Goal: Obtain resource: Obtain resource

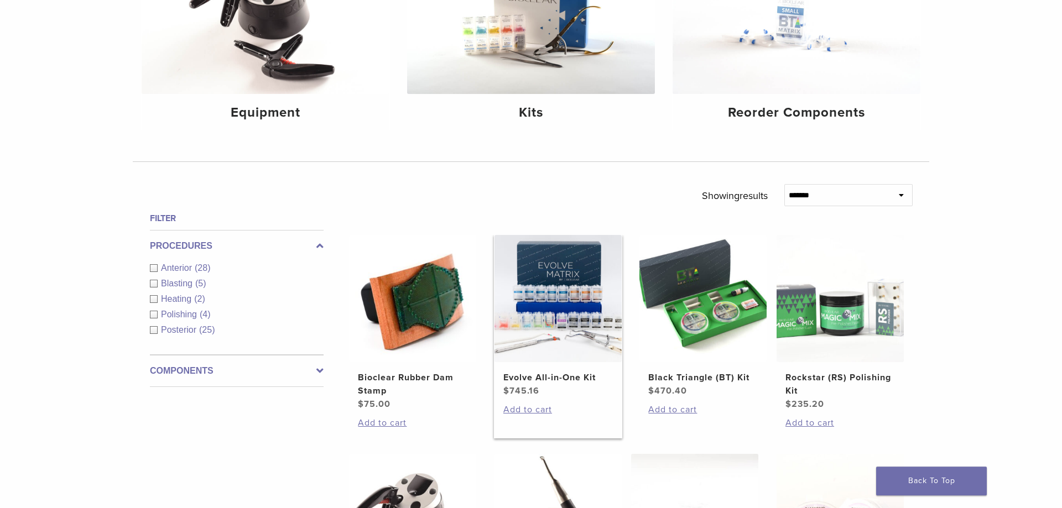
scroll to position [226, 0]
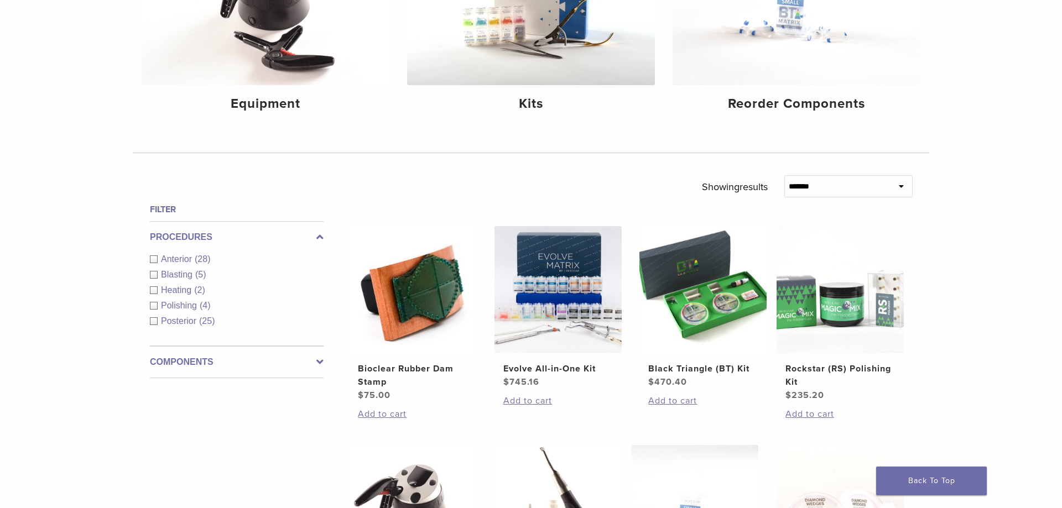
click at [198, 363] on label "Components" at bounding box center [237, 362] width 174 height 13
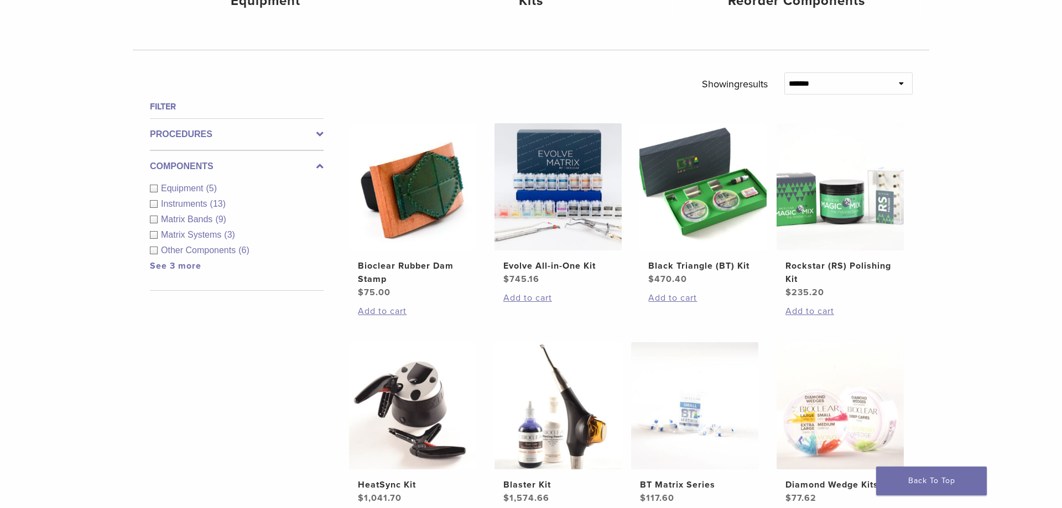
scroll to position [338, 0]
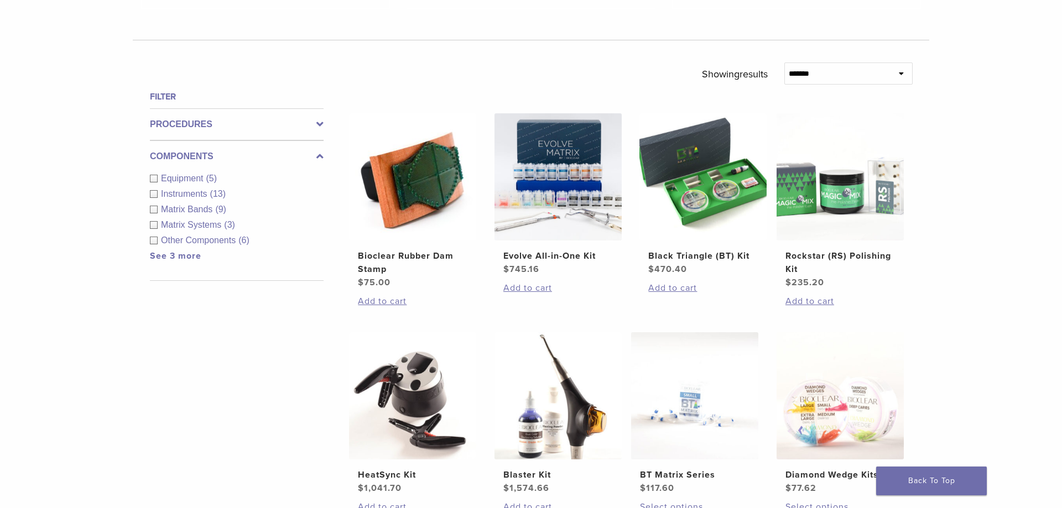
click at [231, 152] on label "Components" at bounding box center [237, 156] width 174 height 13
click at [203, 122] on label "Procedures" at bounding box center [237, 124] width 174 height 13
click at [153, 145] on div "Anterior (28)" at bounding box center [237, 146] width 174 height 13
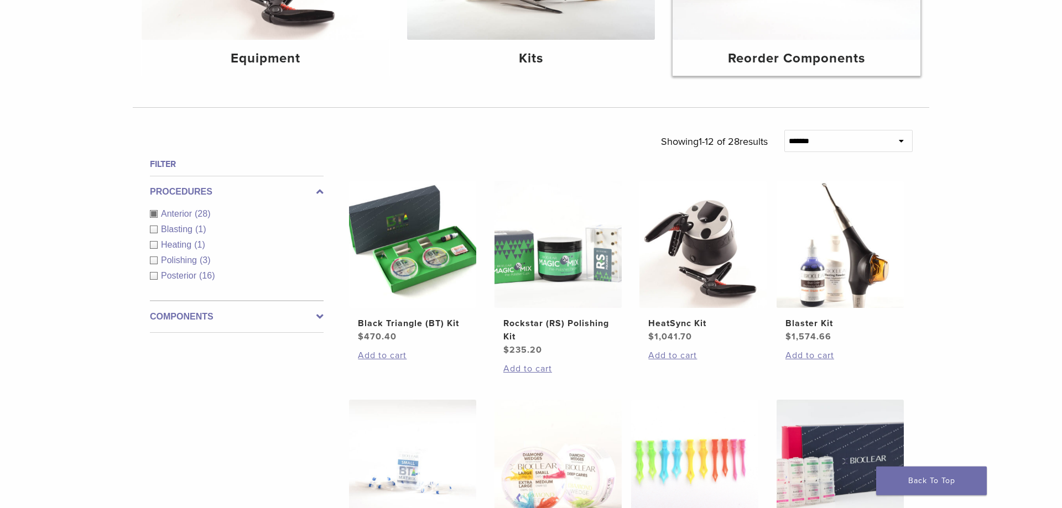
scroll to position [169, 0]
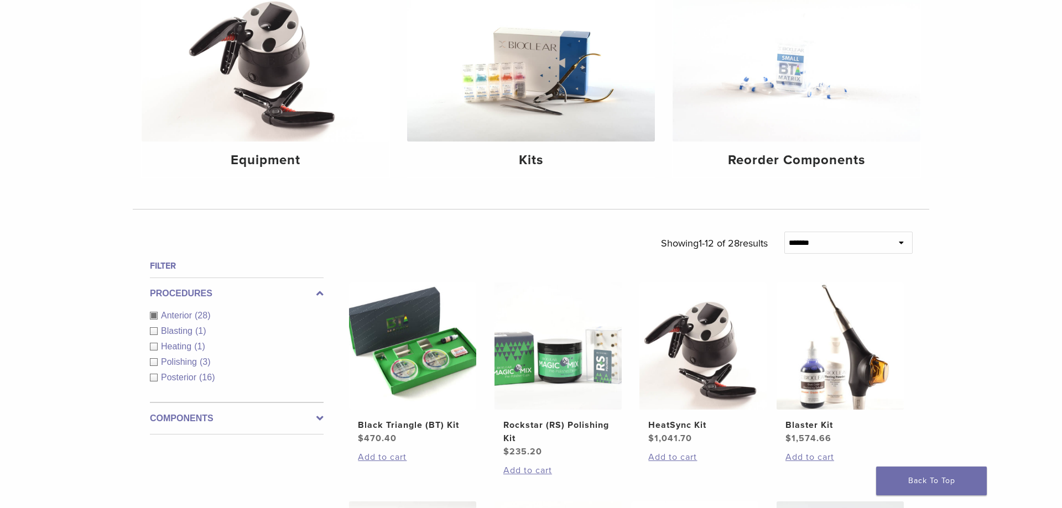
click at [784, 232] on select "**********" at bounding box center [848, 243] width 129 height 22
click at [974, 281] on div "**********" at bounding box center [531, 451] width 1062 height 951
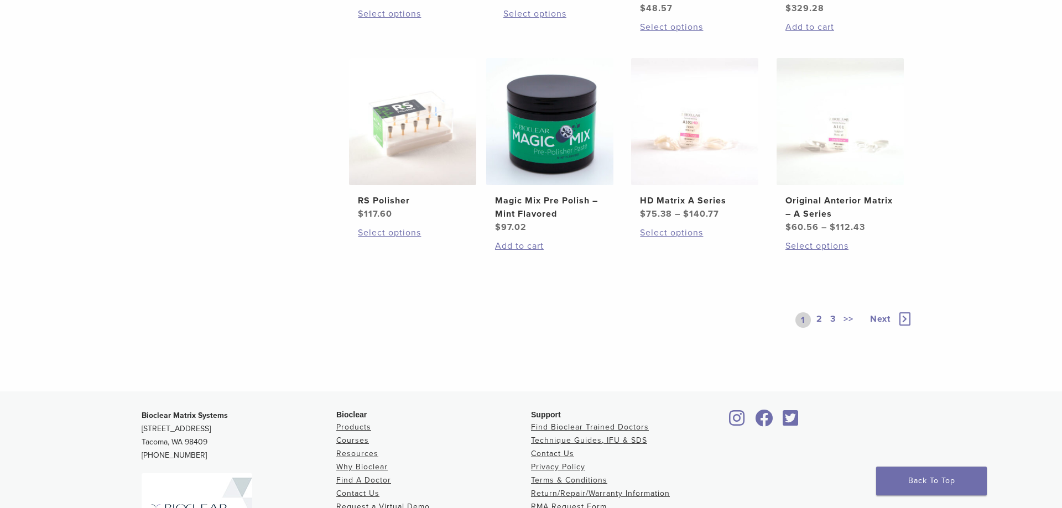
scroll to position [846, 0]
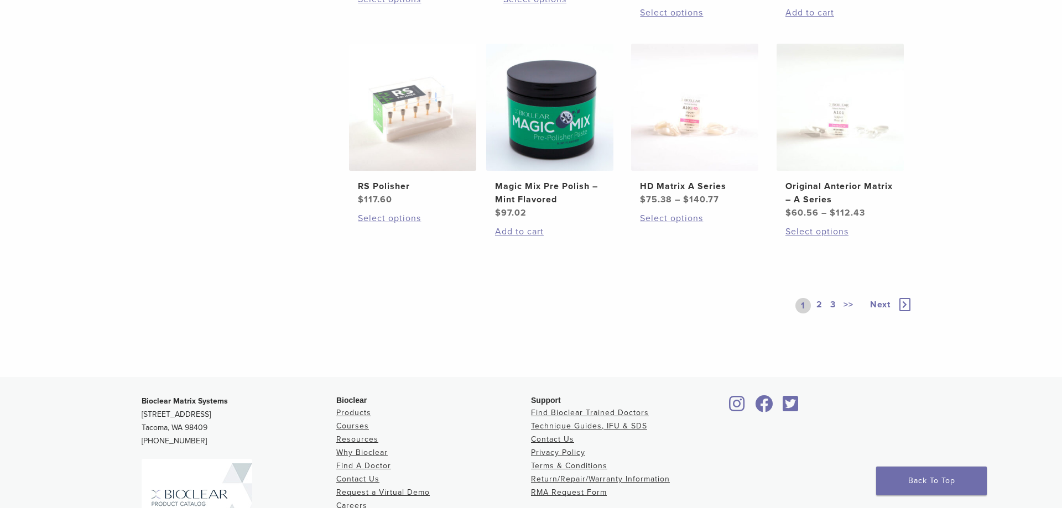
click at [818, 309] on link "2" at bounding box center [819, 305] width 11 height 15
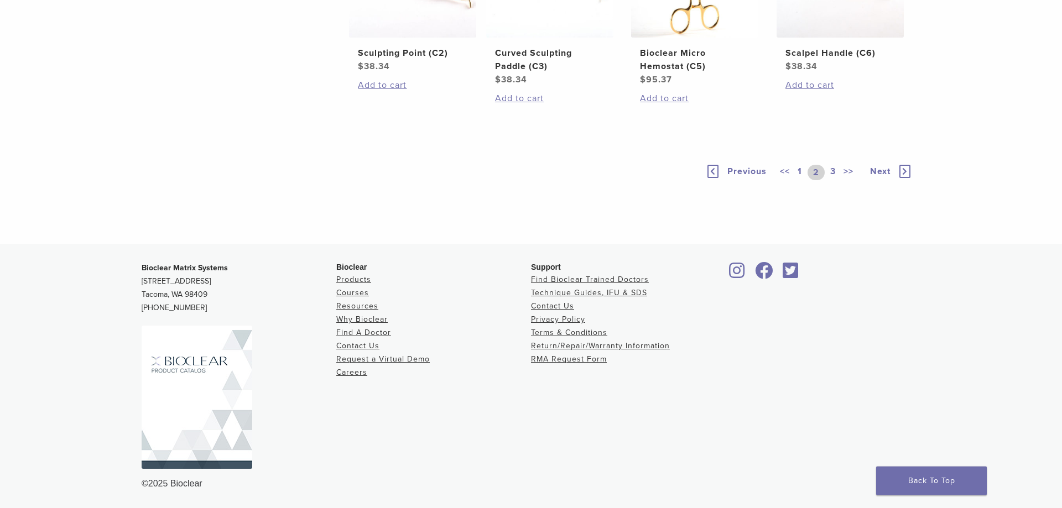
scroll to position [902, 0]
click at [831, 180] on link "3" at bounding box center [833, 172] width 10 height 15
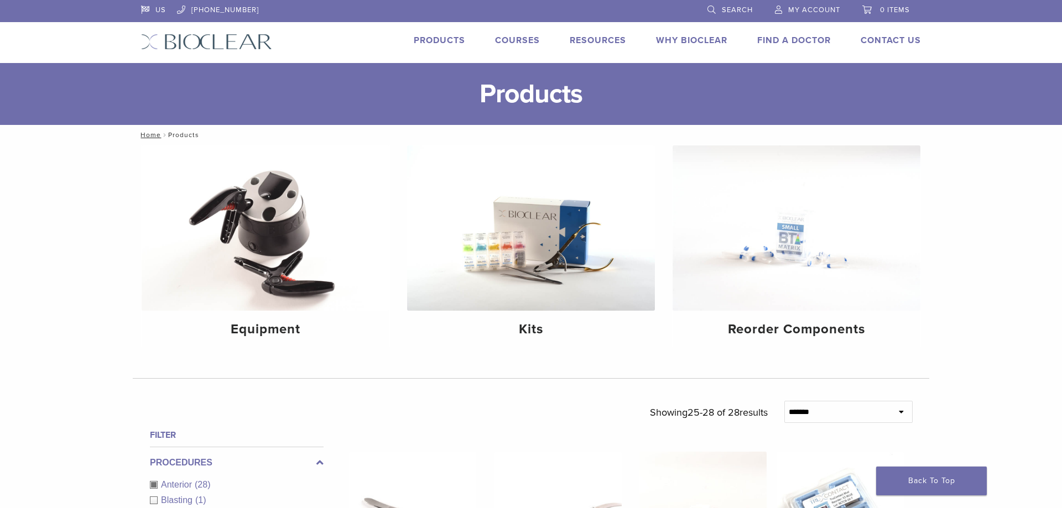
click at [431, 41] on link "Products" at bounding box center [439, 40] width 51 height 11
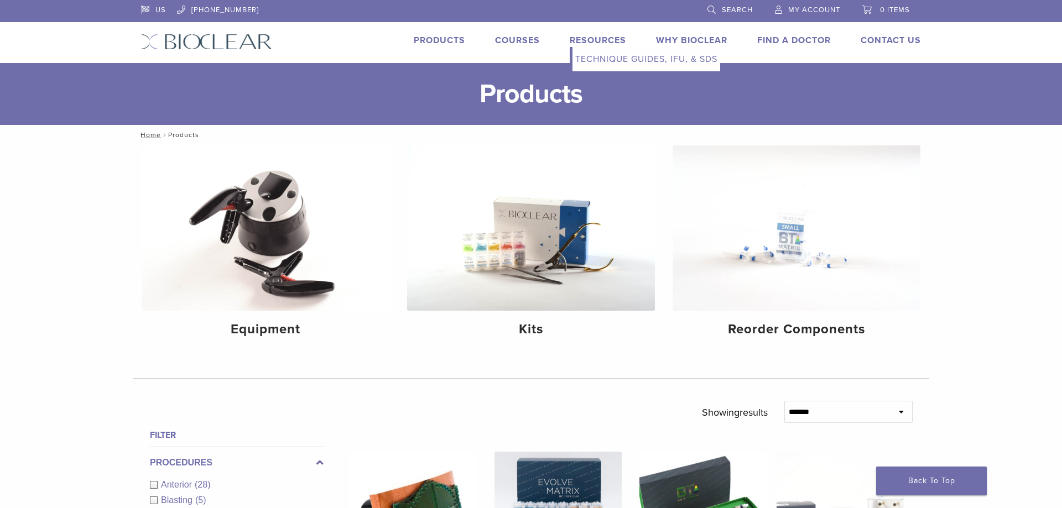
click at [592, 43] on link "Resources" at bounding box center [598, 40] width 56 height 11
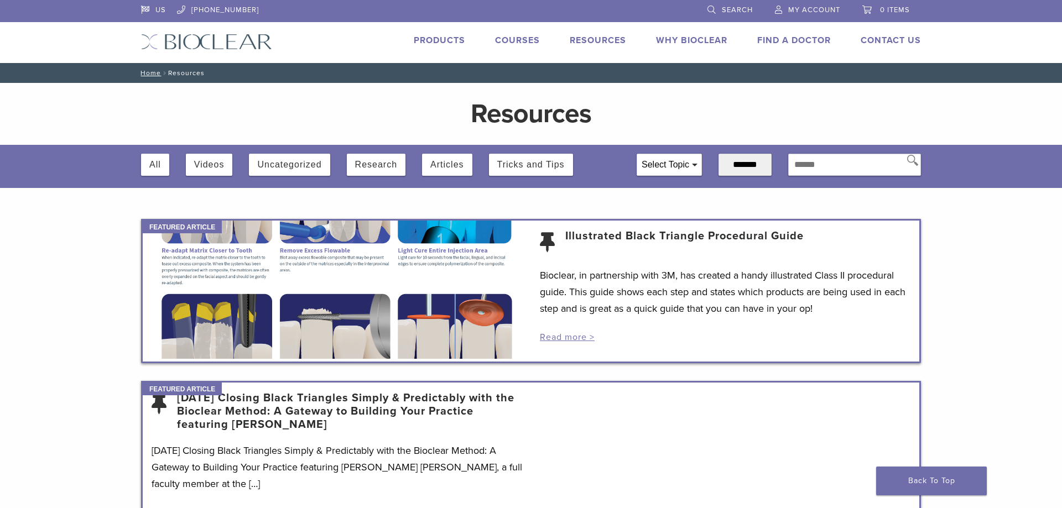
click at [223, 38] on img at bounding box center [206, 42] width 131 height 16
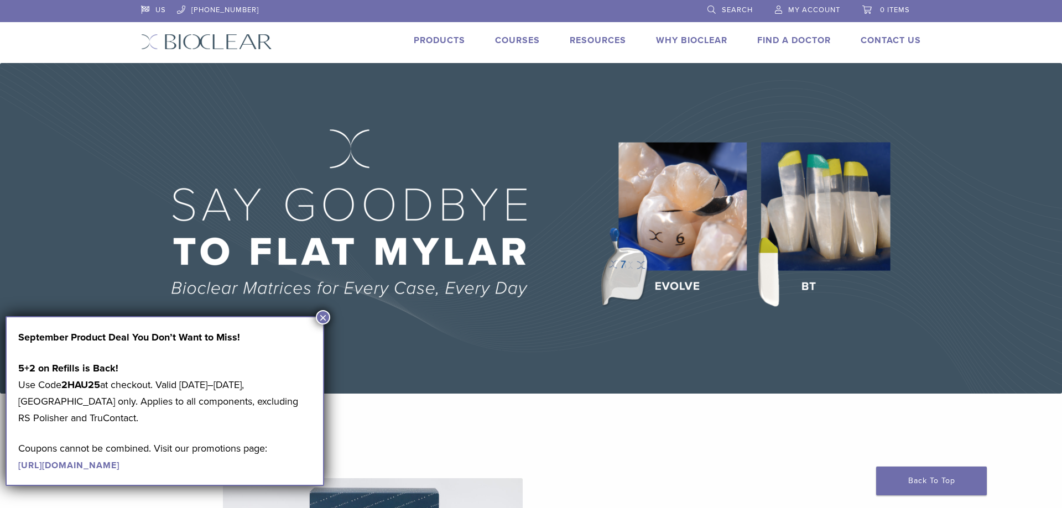
click at [324, 317] on button "×" at bounding box center [323, 317] width 14 height 14
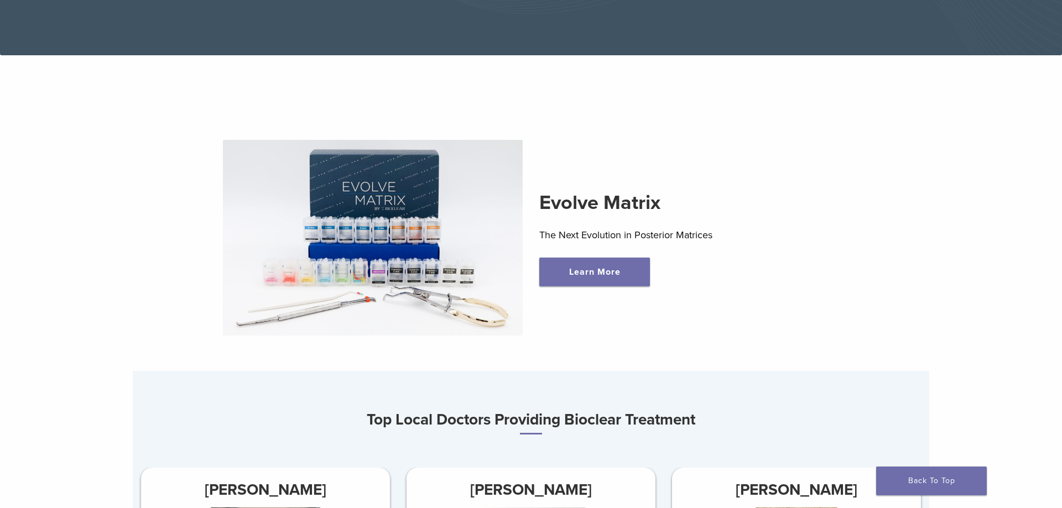
scroll to position [564, 0]
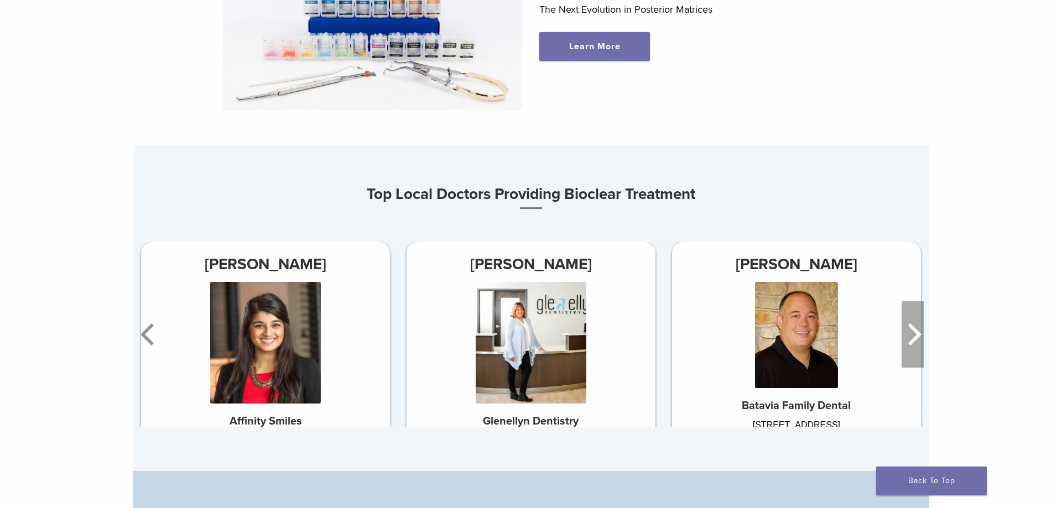
click at [917, 331] on icon "Next" at bounding box center [914, 334] width 13 height 22
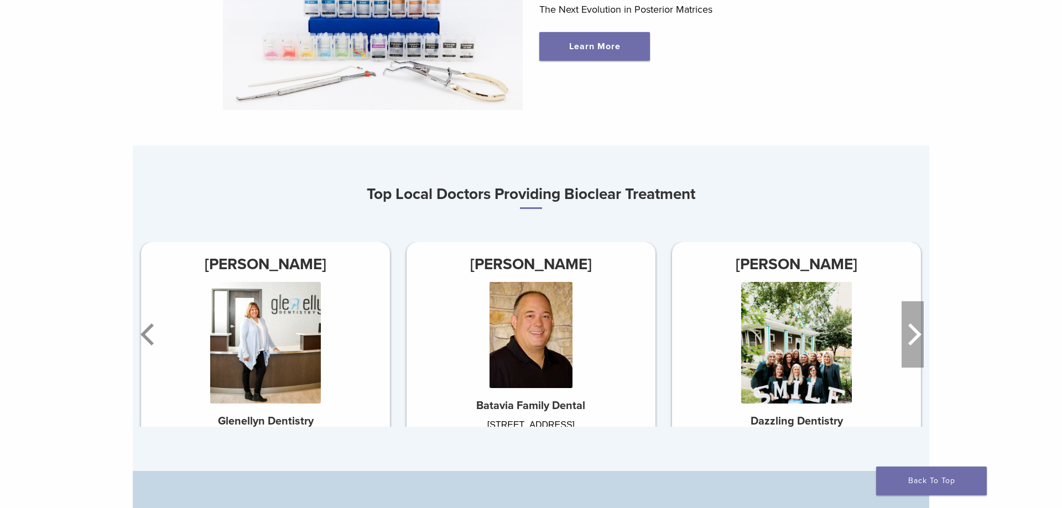
click at [917, 331] on icon "Next" at bounding box center [914, 334] width 13 height 22
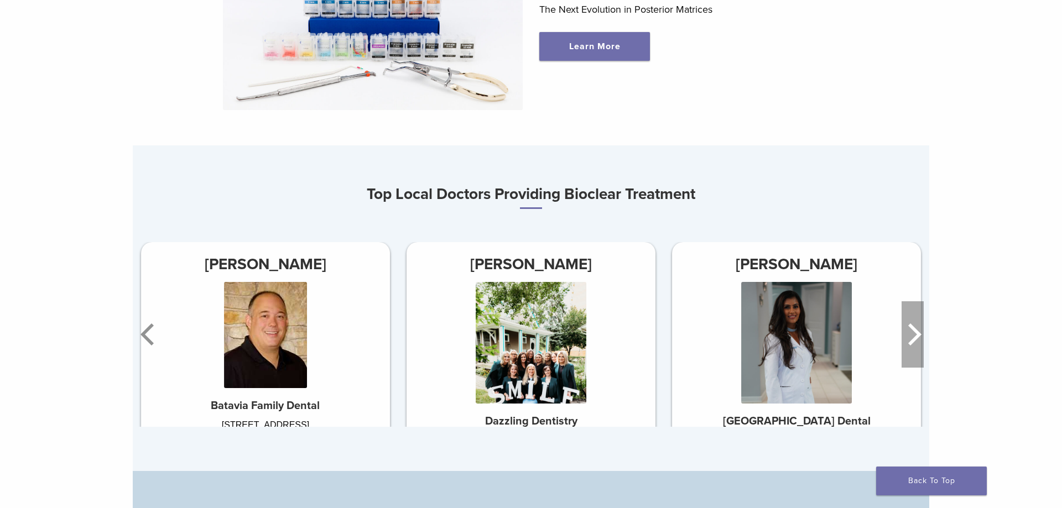
click at [917, 331] on icon "Next" at bounding box center [914, 334] width 13 height 22
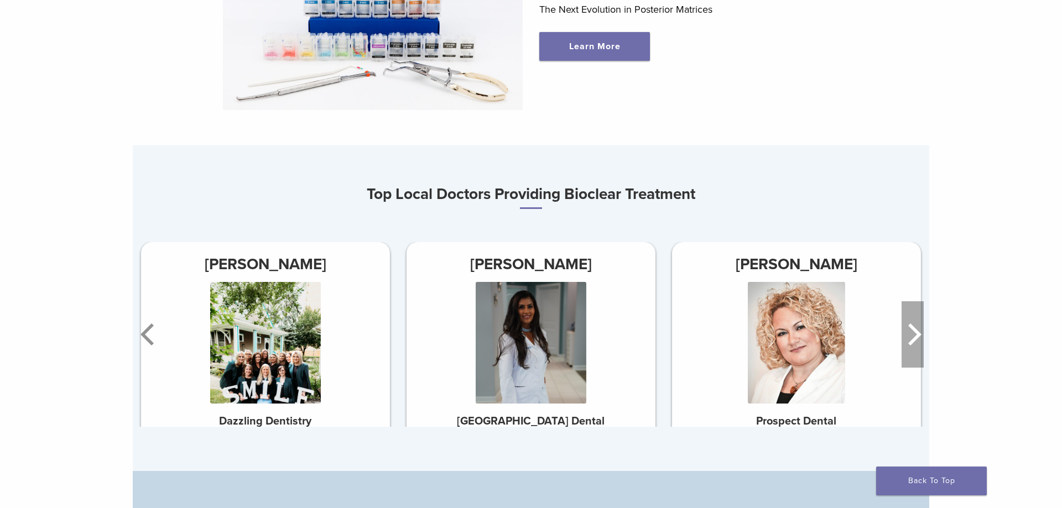
click at [917, 331] on icon "Next" at bounding box center [914, 334] width 13 height 22
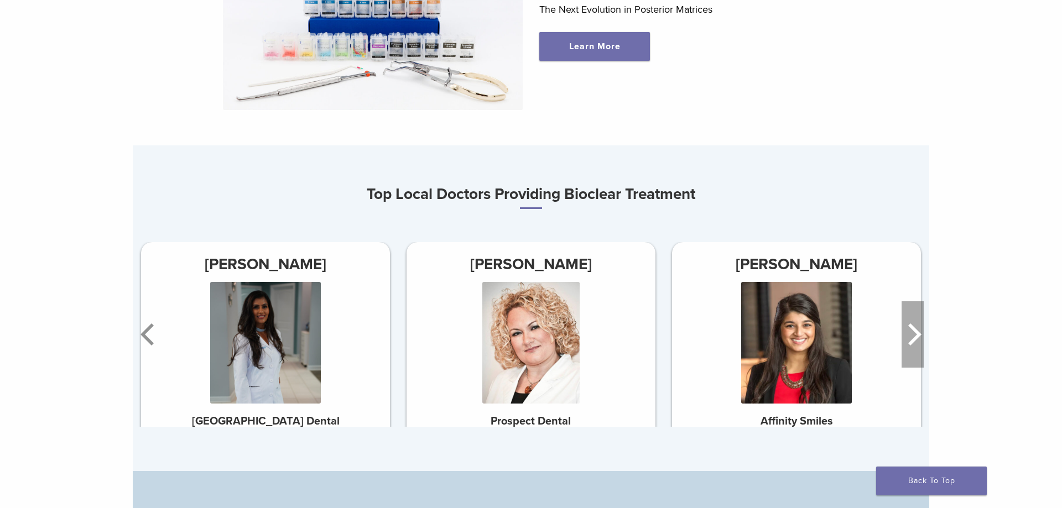
click at [917, 331] on icon "Next" at bounding box center [914, 334] width 13 height 22
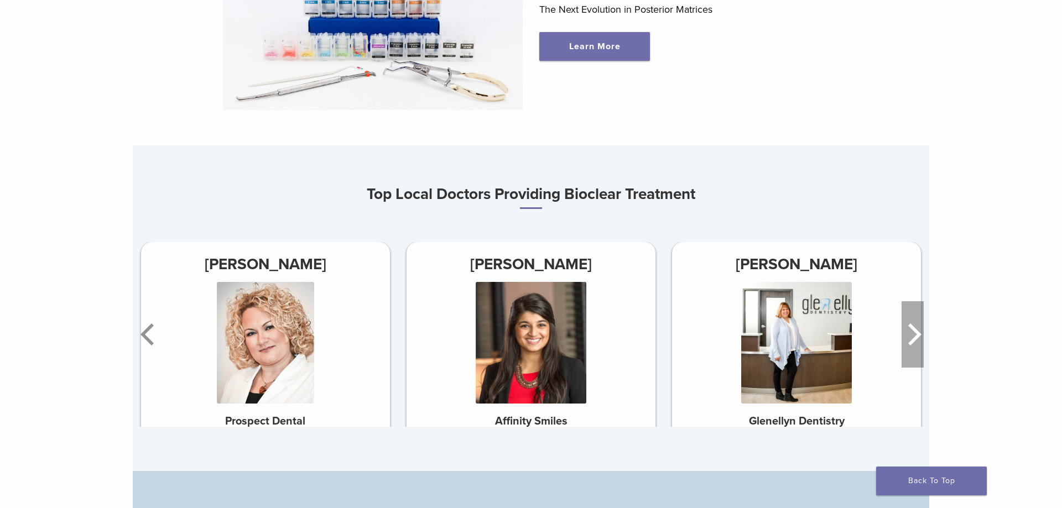
click at [917, 331] on icon "Next" at bounding box center [914, 334] width 13 height 22
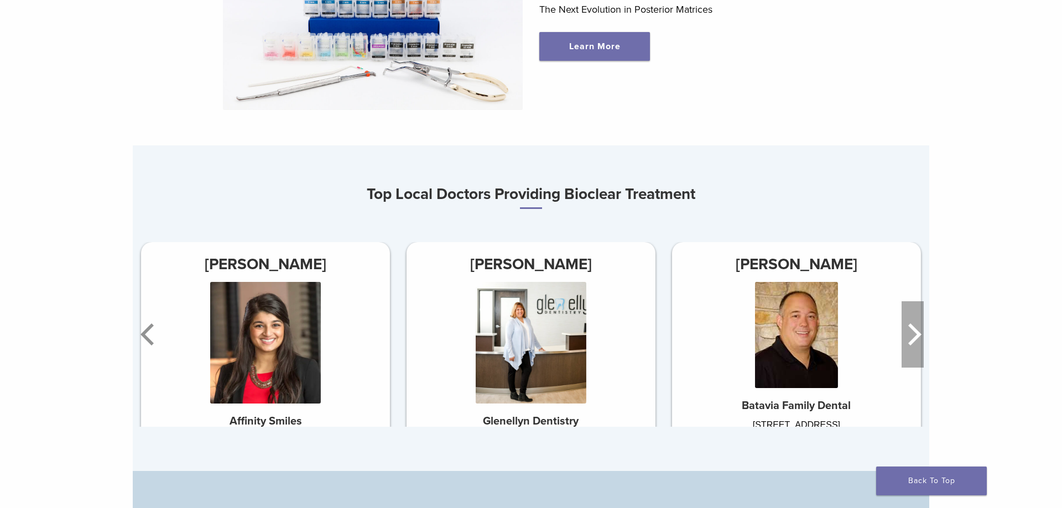
click at [917, 331] on icon "Next" at bounding box center [914, 334] width 13 height 22
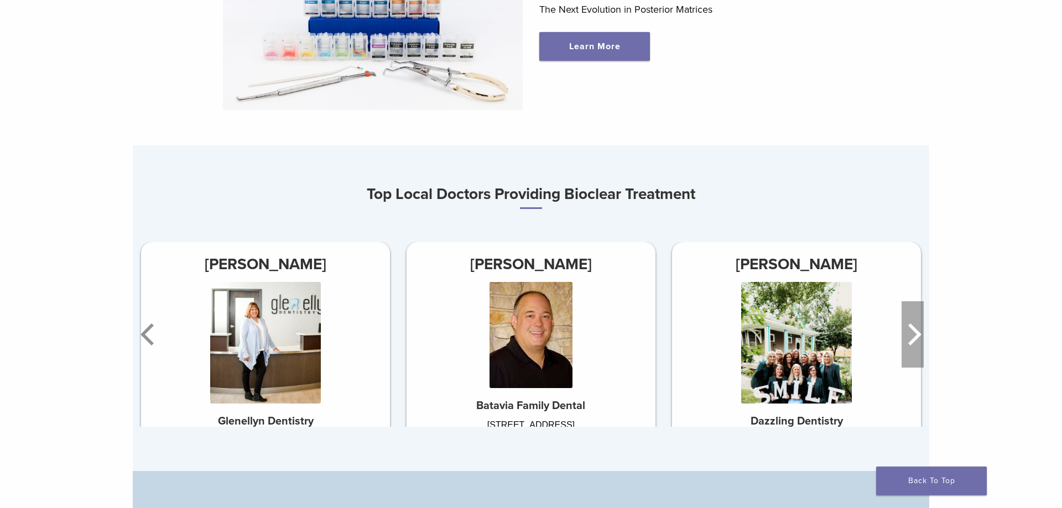
click at [917, 331] on icon "Next" at bounding box center [914, 334] width 13 height 22
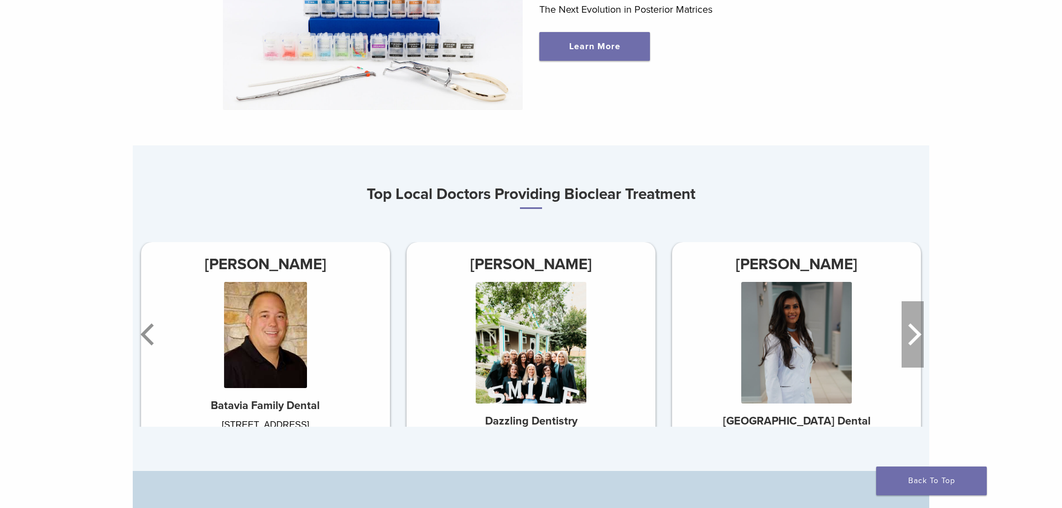
click at [917, 331] on icon "Next" at bounding box center [914, 334] width 13 height 22
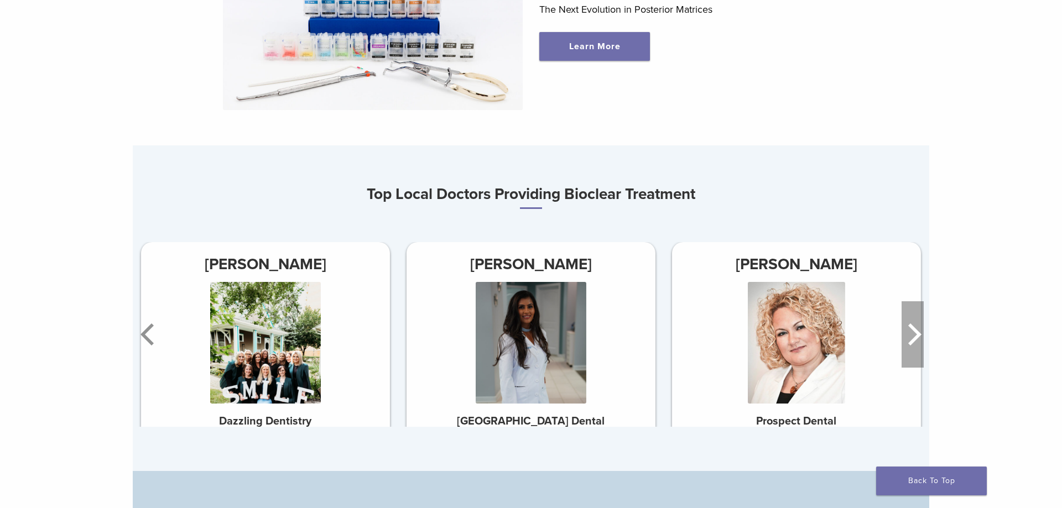
click at [917, 331] on icon "Next" at bounding box center [914, 334] width 13 height 22
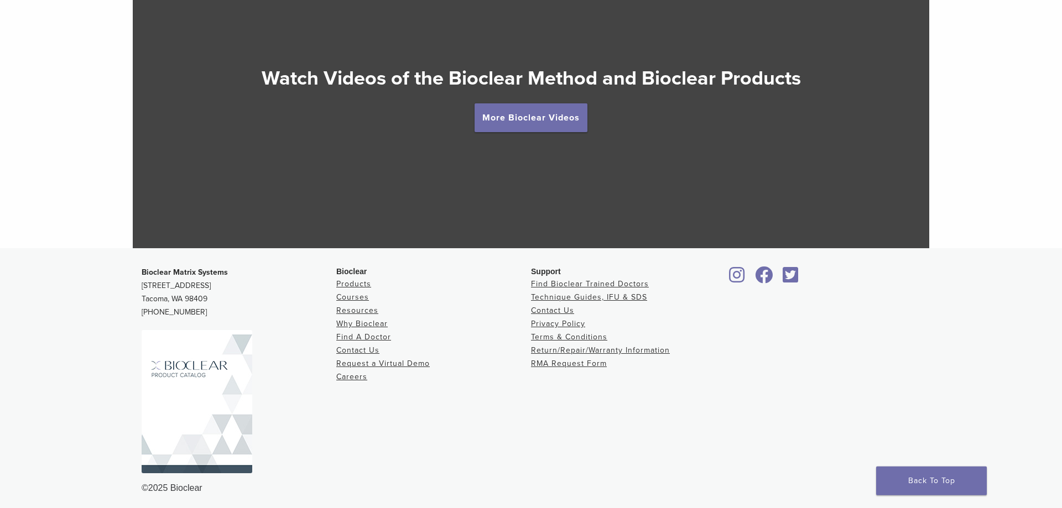
scroll to position [1975, 0]
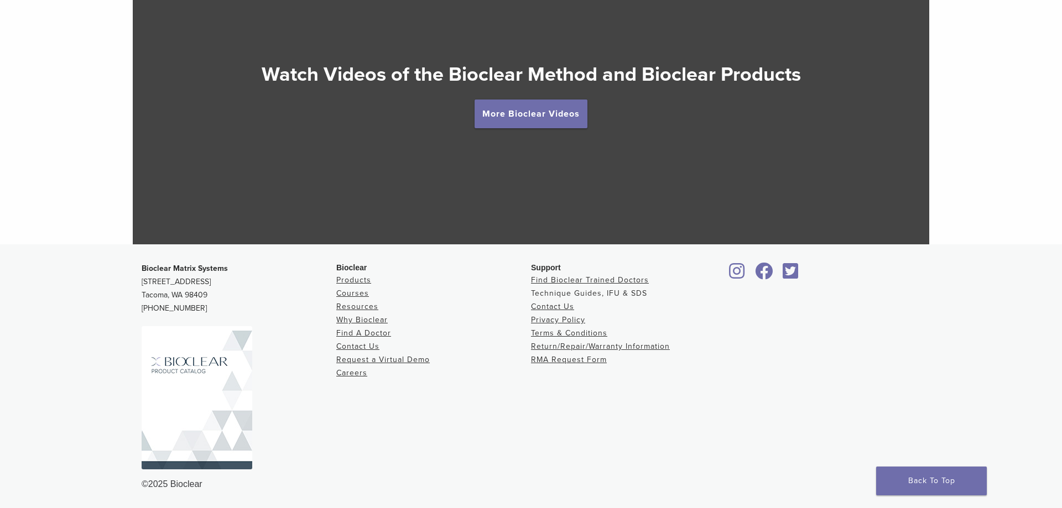
click at [561, 295] on link "Technique Guides, IFU & SDS" at bounding box center [589, 293] width 116 height 9
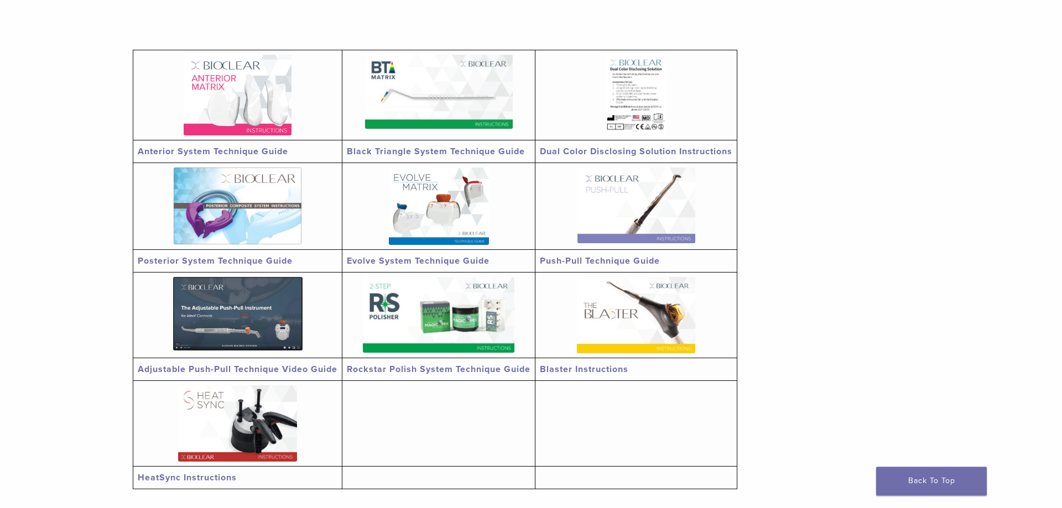
scroll to position [56, 0]
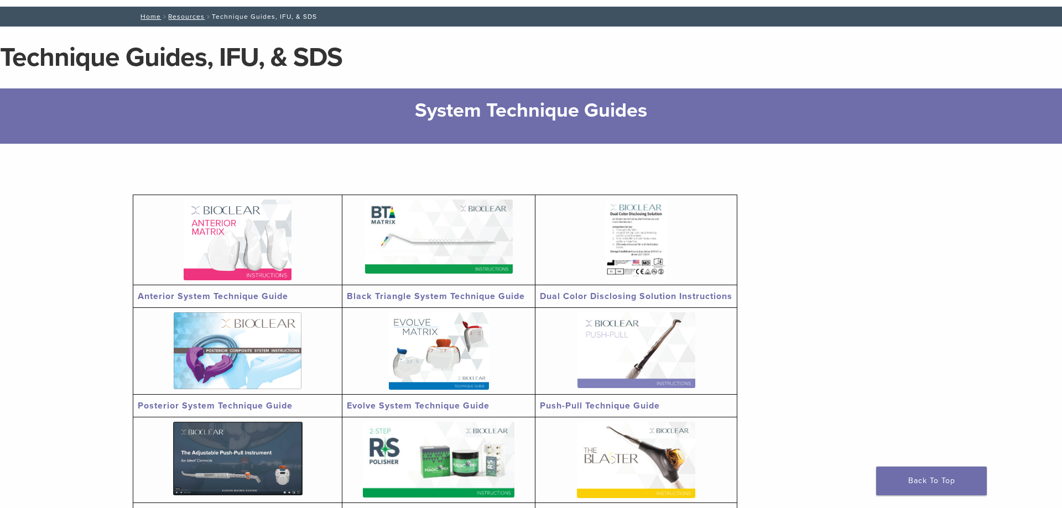
click at [245, 238] on img at bounding box center [238, 240] width 108 height 81
click at [215, 297] on link "Anterior System Technique Guide" at bounding box center [213, 296] width 150 height 11
click at [420, 299] on link "Black Triangle System Technique Guide" at bounding box center [436, 296] width 178 height 11
